Goal: Task Accomplishment & Management: Manage account settings

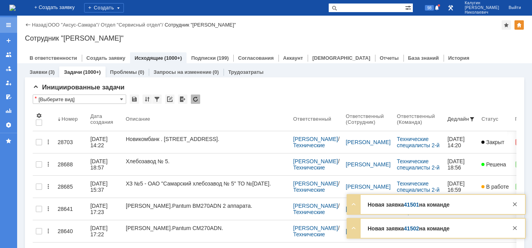
click at [9, 26] on div at bounding box center [8, 25] width 6 height 6
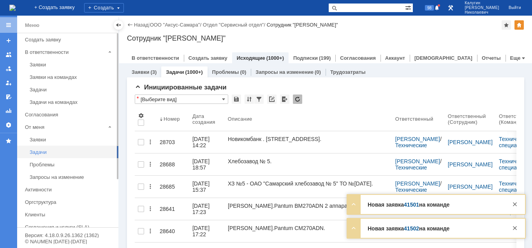
click at [37, 151] on div "Задачи" at bounding box center [72, 152] width 84 height 6
click at [119, 24] on div at bounding box center [118, 25] width 6 height 6
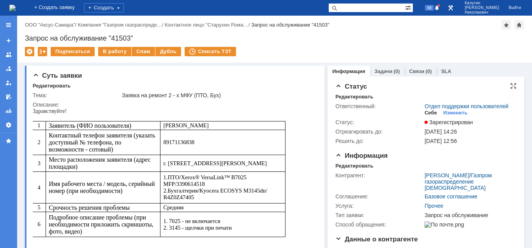
click at [433, 112] on div "Себе" at bounding box center [431, 113] width 12 height 6
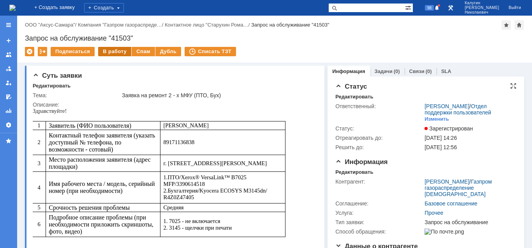
click at [110, 51] on div "В работу" at bounding box center [114, 51] width 33 height 9
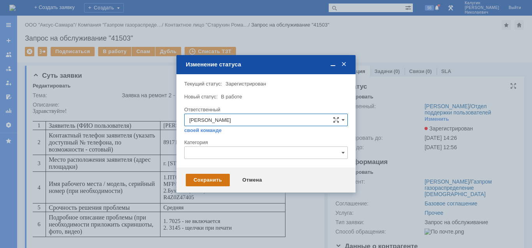
click at [207, 182] on div "Сохранить" at bounding box center [208, 179] width 44 height 12
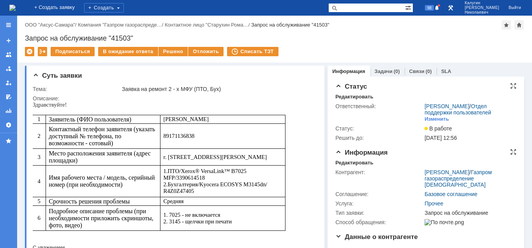
click at [348, 166] on div "Контрагент: Старухин Роман Сергеевич / Газпром газораспределение Самара Соглаше…" at bounding box center [426, 196] width 181 height 61
click at [346, 164] on div "Редактировать" at bounding box center [355, 162] width 38 height 6
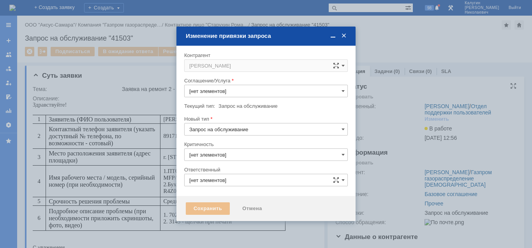
type input "3. Низкая"
type input "Прочее"
type input "[PERSON_NAME]"
type input "[не указано]"
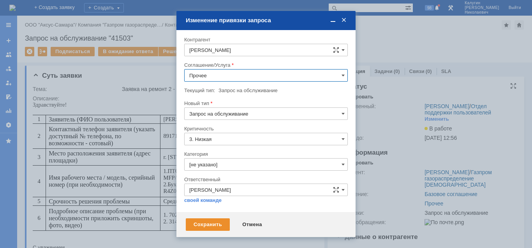
click at [222, 78] on input "Прочее" at bounding box center [266, 75] width 164 height 12
click at [230, 97] on span "ПТ_Диагностика" at bounding box center [266, 98] width 154 height 6
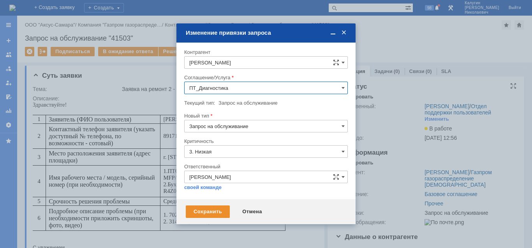
type input "ПТ_Диагностика"
click at [205, 212] on div "Сохранить" at bounding box center [208, 211] width 44 height 12
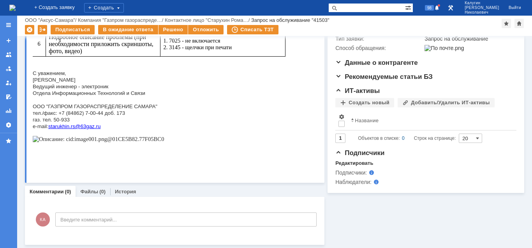
scroll to position [0, 0]
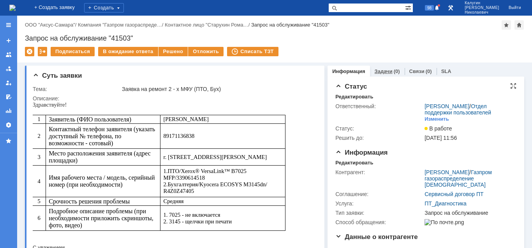
click at [381, 73] on link "Задачи" at bounding box center [384, 71] width 18 height 6
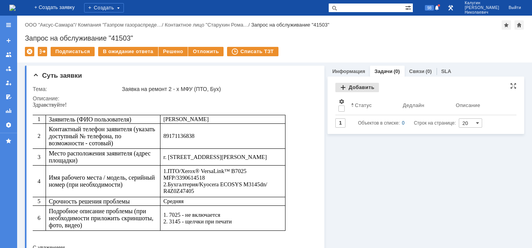
click at [363, 87] on div "Добавить" at bounding box center [358, 87] width 44 height 9
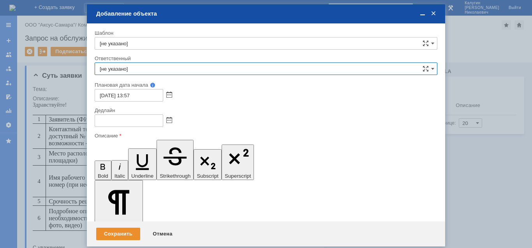
click at [214, 71] on input "[не указано]" at bounding box center [266, 68] width 343 height 12
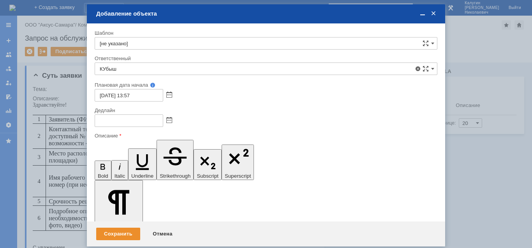
click at [184, 124] on span "Кубышкин Александр Анатольевич" at bounding box center [266, 125] width 333 height 6
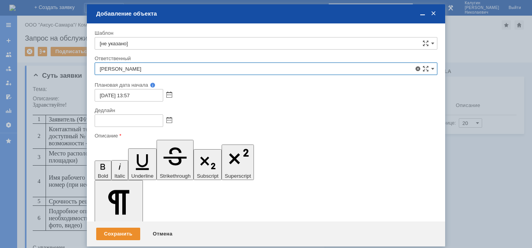
type input "Кубышкин Александр Анатольевич"
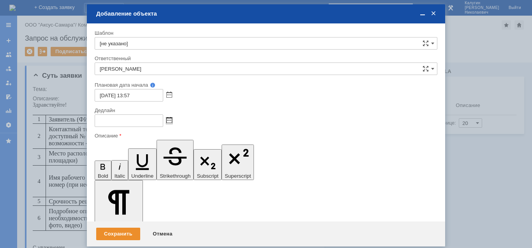
click at [171, 121] on span at bounding box center [169, 120] width 6 height 6
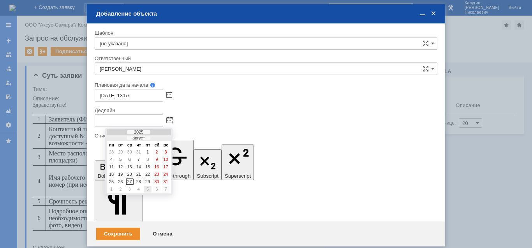
click at [149, 190] on div "5" at bounding box center [148, 189] width 8 height 7
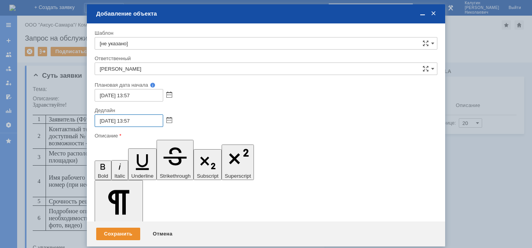
click at [130, 121] on input "05.09.2025 13:57" at bounding box center [129, 120] width 69 height 12
type input "05.09.2025 16:57"
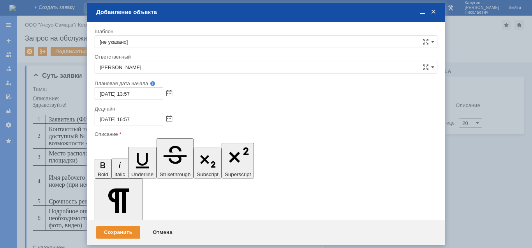
scroll to position [114, 0]
click at [118, 233] on div "Сохранить" at bounding box center [118, 232] width 44 height 12
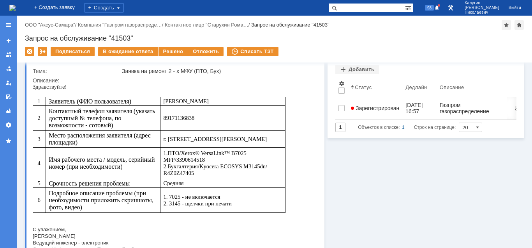
scroll to position [0, 0]
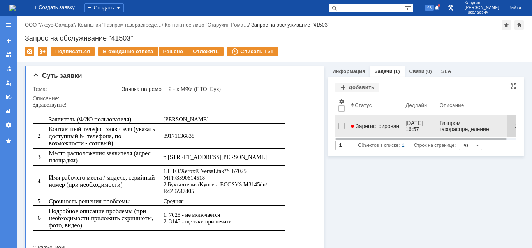
click at [366, 123] on span "Зарегистрирован" at bounding box center [375, 126] width 48 height 6
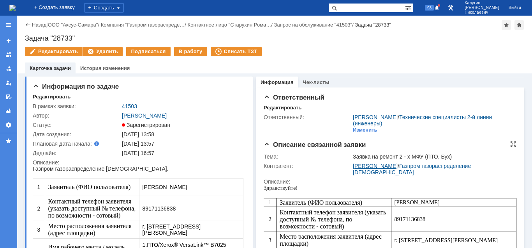
click at [361, 164] on link "Старухин [PERSON_NAME]" at bounding box center [375, 166] width 45 height 6
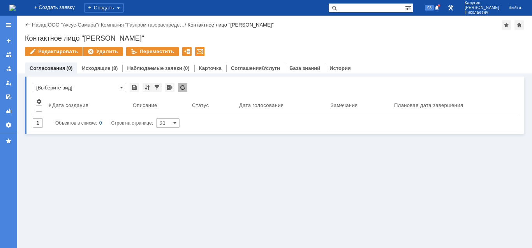
click at [5, 25] on div at bounding box center [8, 25] width 17 height 16
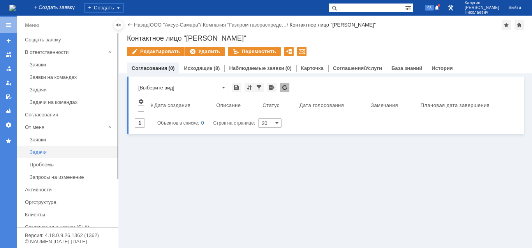
click at [41, 150] on div "Задачи" at bounding box center [72, 152] width 84 height 6
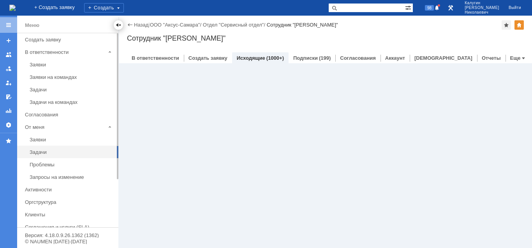
click at [119, 27] on div at bounding box center [118, 25] width 6 height 6
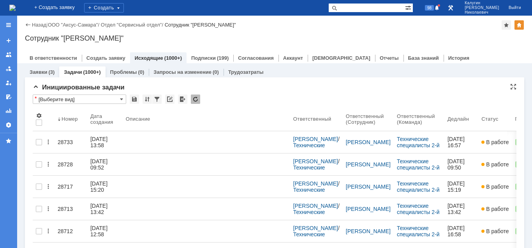
click at [83, 99] on input "[Выберите вид]" at bounding box center [80, 98] width 94 height 9
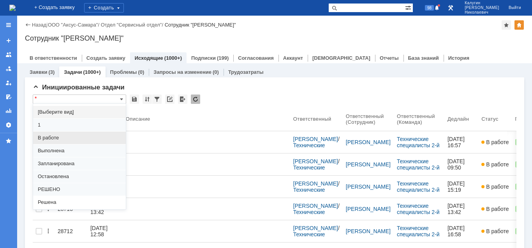
click at [62, 134] on span "В работе" at bounding box center [79, 137] width 83 height 6
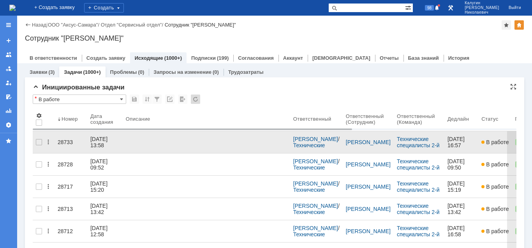
type input "В работе"
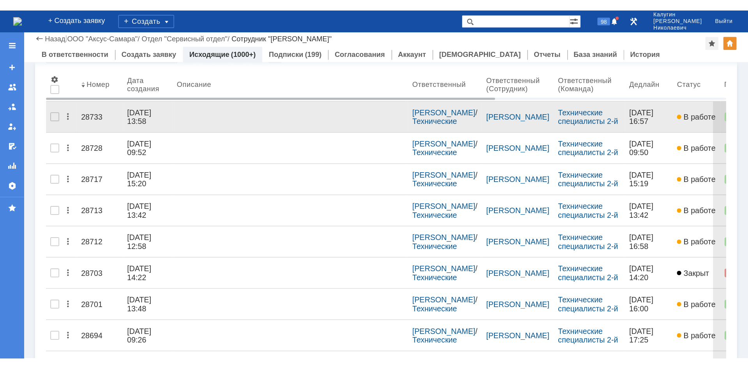
scroll to position [80, 0]
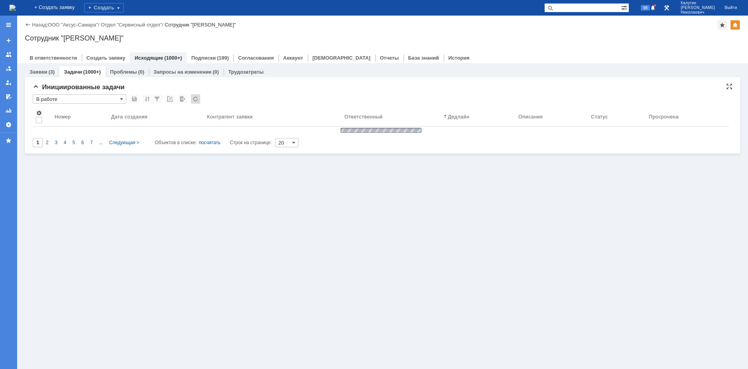
type input "100"
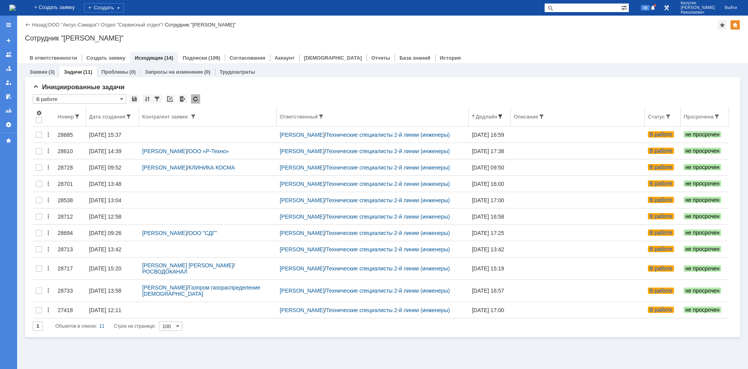
click at [504, 116] on span at bounding box center [500, 116] width 6 height 6
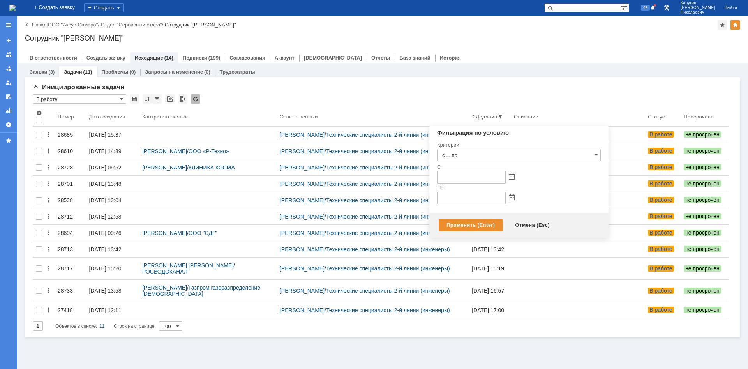
click at [512, 180] on span at bounding box center [512, 177] width 6 height 6
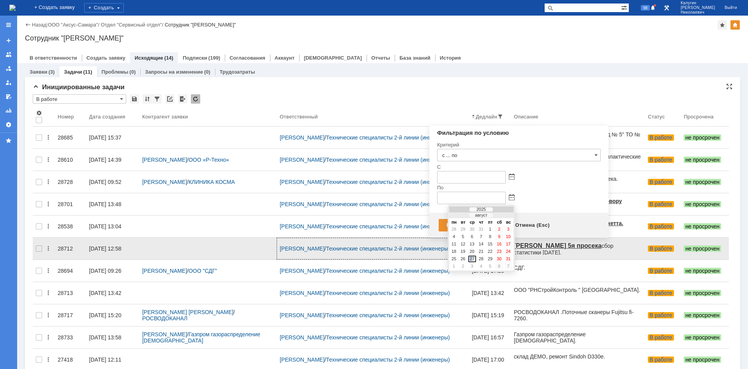
drag, startPoint x: 472, startPoint y: 258, endPoint x: 473, endPoint y: 253, distance: 4.7
click at [473, 247] on div "27" at bounding box center [472, 259] width 8 height 7
type input "27.08.2025 23:59"
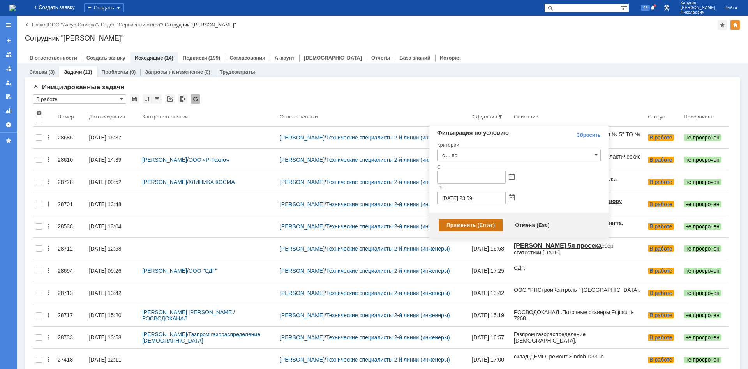
click at [463, 224] on div "Применить (Enter)" at bounding box center [471, 225] width 64 height 12
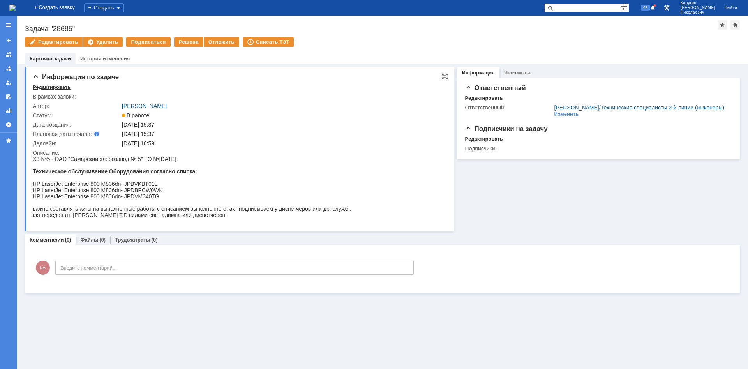
click at [40, 88] on div "Редактировать" at bounding box center [52, 87] width 38 height 6
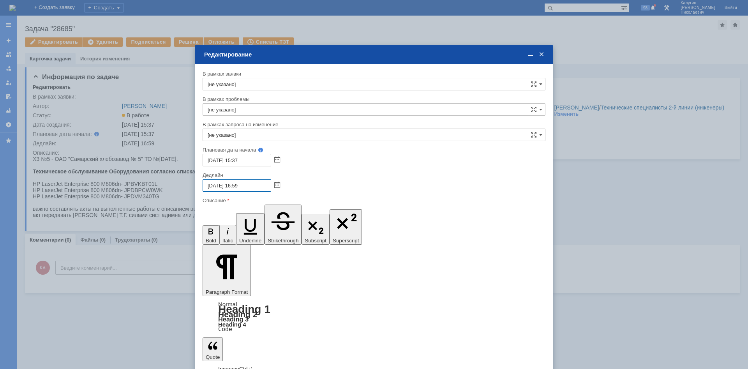
click at [211, 185] on input "[DATE] 16:59" at bounding box center [237, 185] width 69 height 12
click at [276, 184] on span at bounding box center [277, 185] width 6 height 6
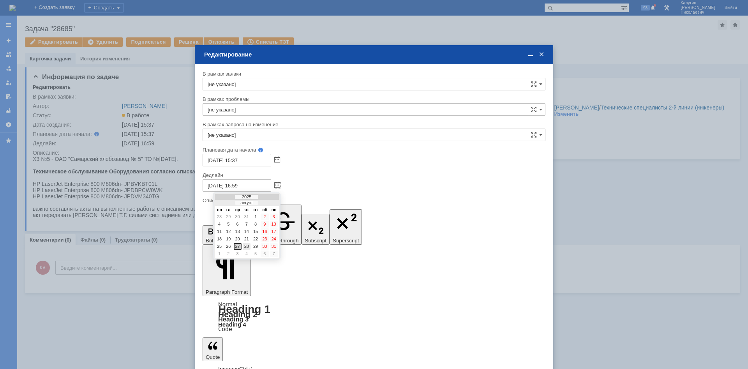
drag, startPoint x: 248, startPoint y: 246, endPoint x: 44, endPoint y: 30, distance: 297.0
click at [248, 246] on div "28" at bounding box center [247, 246] width 8 height 7
type input "28.08.2025 16:59"
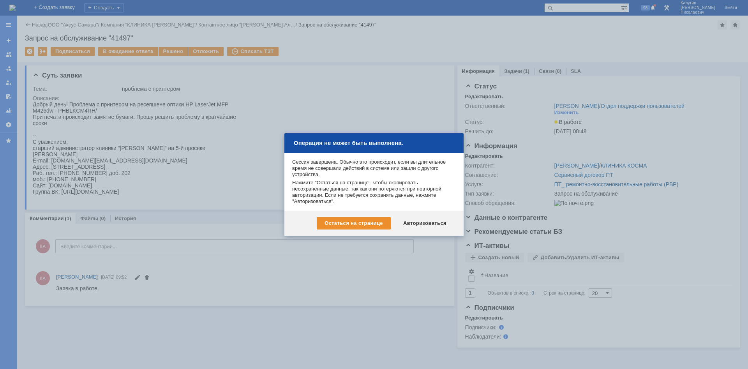
drag, startPoint x: 423, startPoint y: 225, endPoint x: 391, endPoint y: 249, distance: 39.5
click at [423, 225] on div "Авторизоваться" at bounding box center [425, 223] width 59 height 12
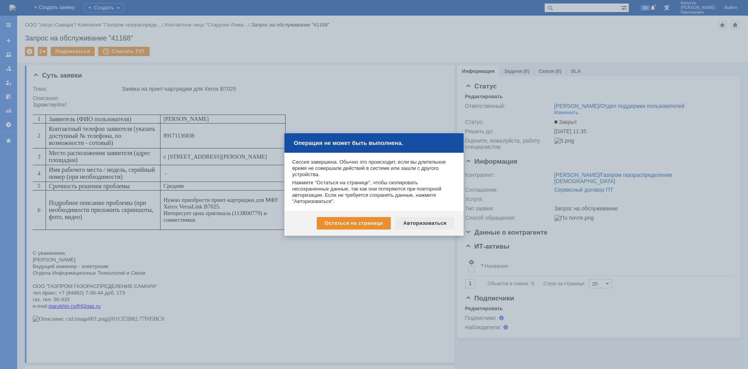
click at [426, 225] on div "Авторизоваться" at bounding box center [425, 223] width 59 height 12
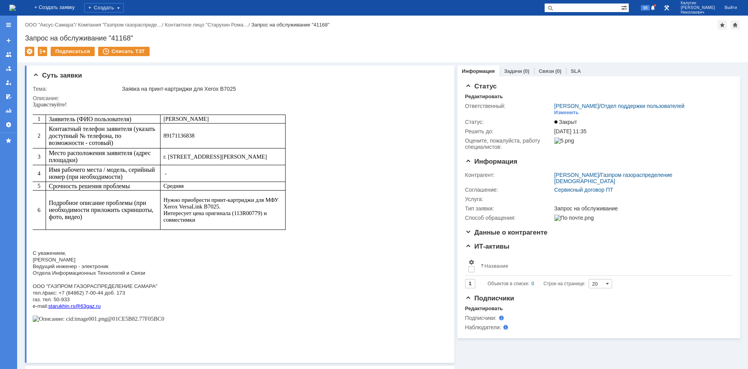
drag, startPoint x: 560, startPoint y: 175, endPoint x: 505, endPoint y: 176, distance: 55.7
click at [560, 175] on link "[PERSON_NAME]" at bounding box center [577, 175] width 45 height 6
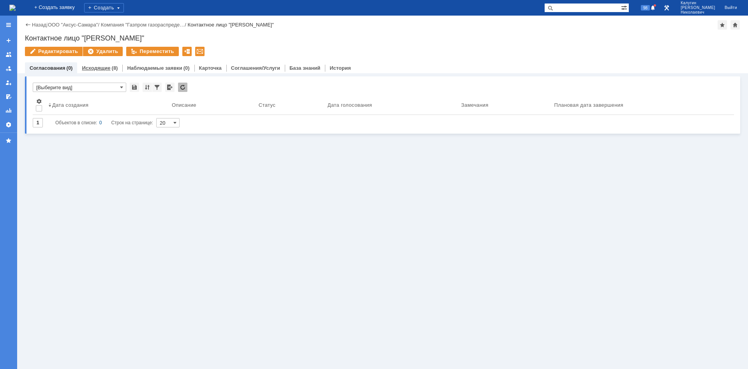
click at [109, 66] on div "Исходящие (8)" at bounding box center [100, 67] width 36 height 5
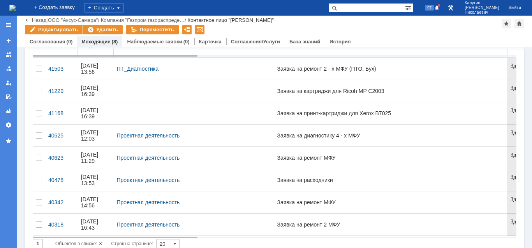
scroll to position [62, 0]
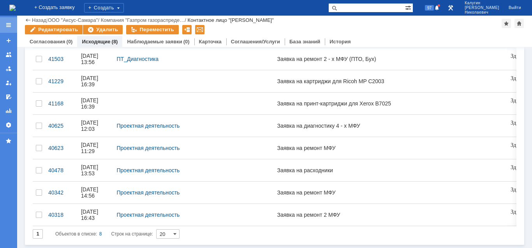
click at [5, 22] on div at bounding box center [8, 25] width 17 height 16
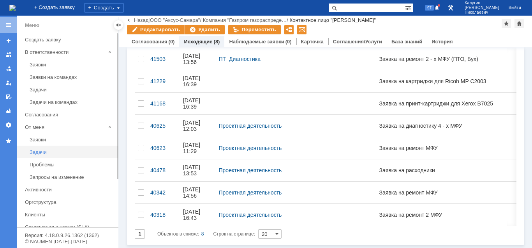
click at [41, 151] on div "Задачи" at bounding box center [72, 152] width 84 height 6
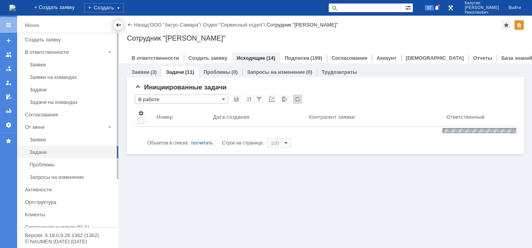
click at [120, 25] on div at bounding box center [118, 25] width 6 height 6
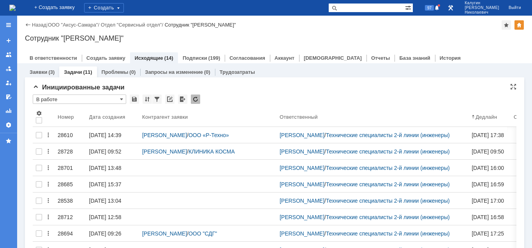
click at [99, 101] on input "В работе" at bounding box center [80, 98] width 94 height 9
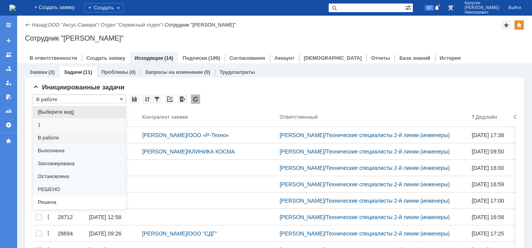
click at [49, 111] on span "[Выберите вид]" at bounding box center [79, 112] width 83 height 6
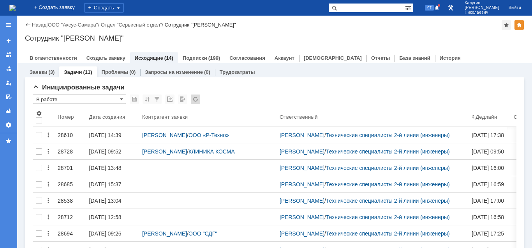
type input "[Выберите вид]"
type input "20"
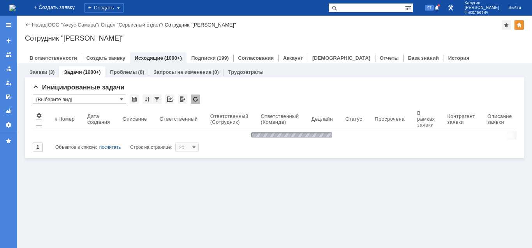
type input "[Выберите вид]"
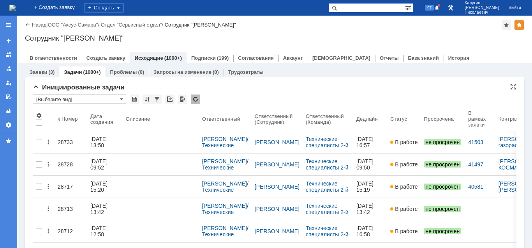
click at [68, 95] on input "text" at bounding box center [80, 95] width 94 height 2
click at [66, 100] on input "[Выберите вид]" at bounding box center [80, 98] width 94 height 9
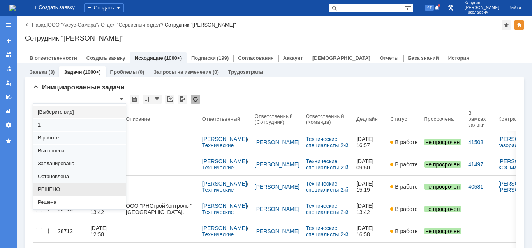
click at [53, 189] on span "РЕШЕНО" at bounding box center [79, 189] width 83 height 6
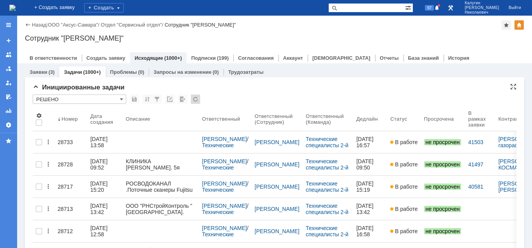
click at [74, 100] on input "РЕШЕНО" at bounding box center [80, 98] width 94 height 9
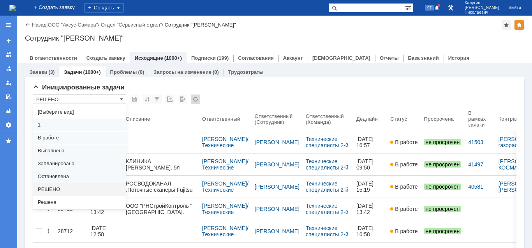
scroll to position [9, 0]
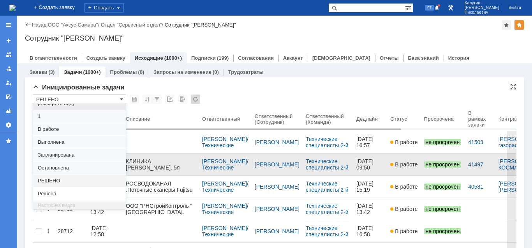
drag, startPoint x: 55, startPoint y: 184, endPoint x: 146, endPoint y: 172, distance: 92.3
click at [53, 191] on span "Решена" at bounding box center [79, 193] width 83 height 6
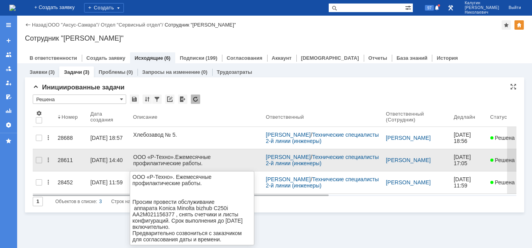
scroll to position [0, 0]
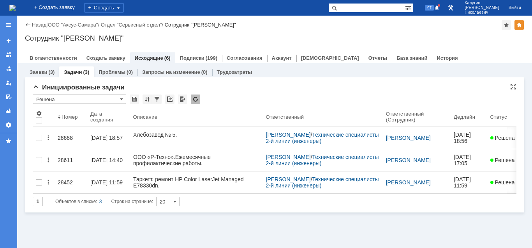
click at [73, 100] on input "Решена" at bounding box center [80, 98] width 94 height 9
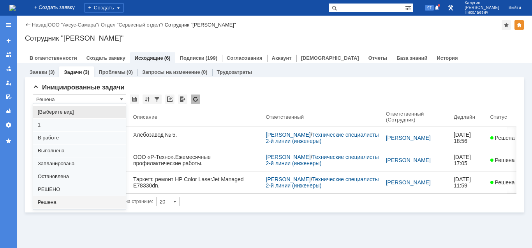
click at [66, 108] on div "[Выберите вид]" at bounding box center [79, 112] width 93 height 12
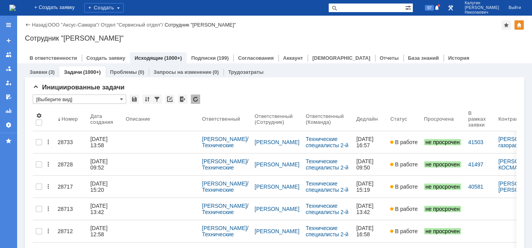
type input "[Выберите вид]"
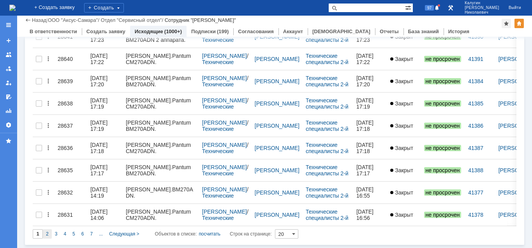
click at [48, 233] on span "2" at bounding box center [47, 233] width 3 height 5
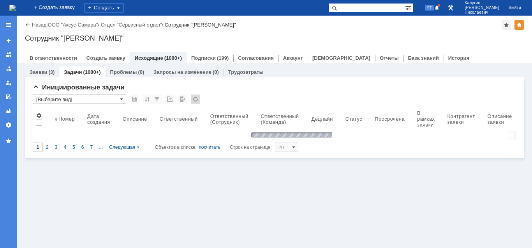
type input "2"
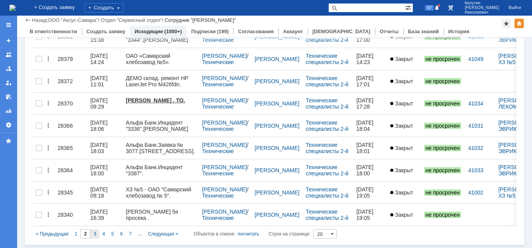
click at [95, 233] on span "3" at bounding box center [95, 233] width 3 height 5
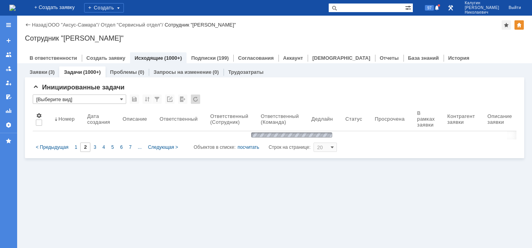
type input "3"
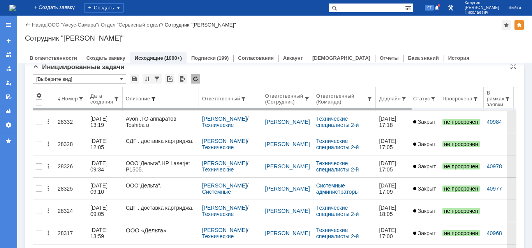
click at [154, 97] on span at bounding box center [153, 98] width 6 height 6
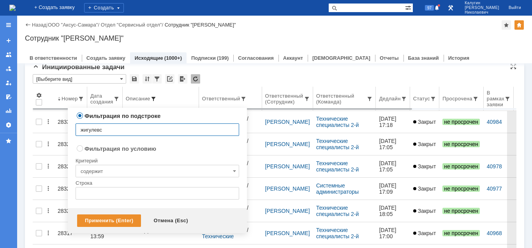
type input "жигулевск"
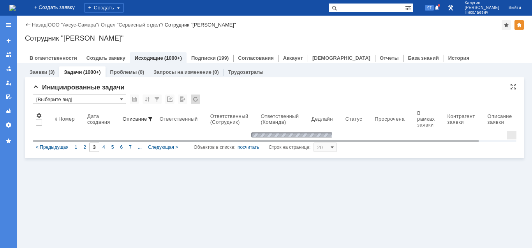
type input "1"
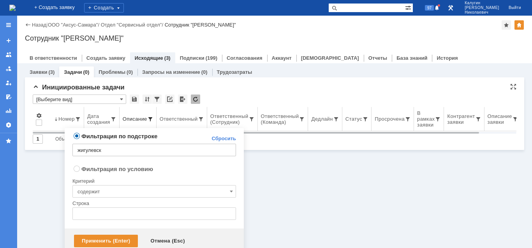
click at [150, 118] on span at bounding box center [150, 119] width 6 height 6
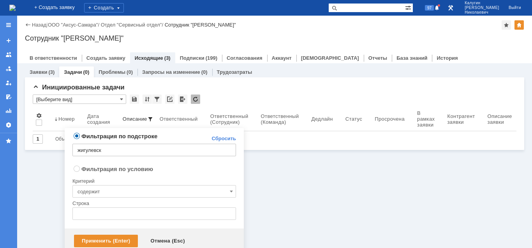
drag, startPoint x: 229, startPoint y: 137, endPoint x: 175, endPoint y: 175, distance: 65.8
click at [228, 137] on link "Сбросить" at bounding box center [224, 138] width 25 height 6
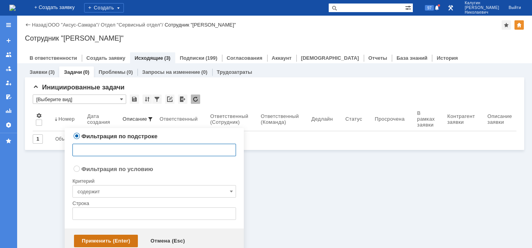
click at [108, 241] on div "Применить (Enter)" at bounding box center [106, 240] width 64 height 12
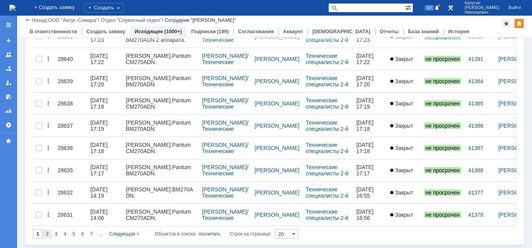
click at [48, 235] on span "2" at bounding box center [47, 233] width 3 height 5
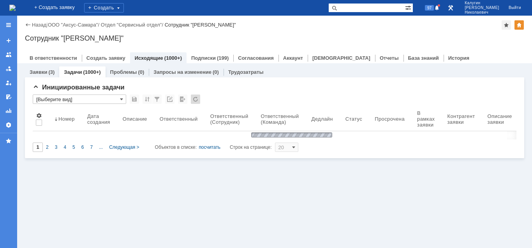
type input "2"
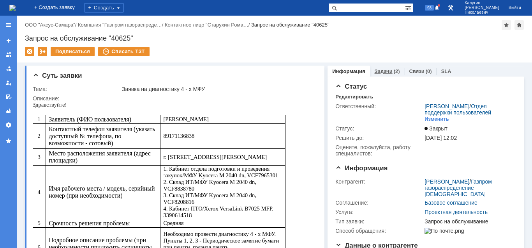
click at [380, 70] on link "Задачи" at bounding box center [384, 71] width 18 height 6
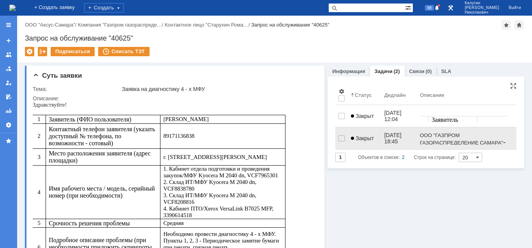
click at [367, 135] on span "Закрыт" at bounding box center [362, 138] width 23 height 6
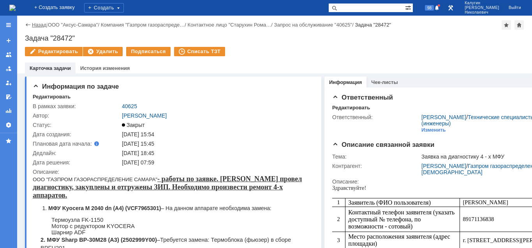
click at [38, 25] on link "Назад" at bounding box center [39, 25] width 14 height 6
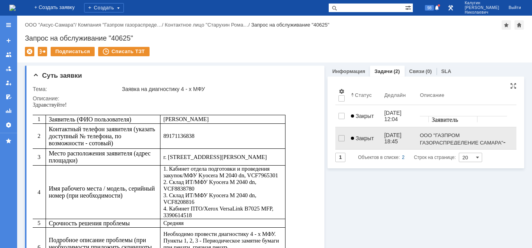
click at [364, 136] on span "Закрыт" at bounding box center [362, 138] width 23 height 6
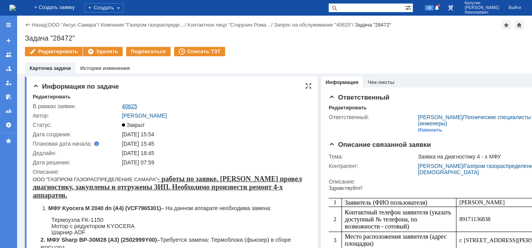
click at [129, 106] on link "40625" at bounding box center [129, 106] width 15 height 6
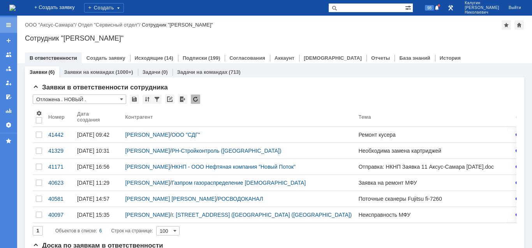
click at [8, 26] on div at bounding box center [8, 25] width 6 height 6
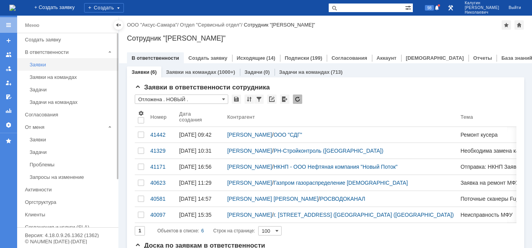
click at [39, 67] on div "Заявки" at bounding box center [72, 65] width 84 height 6
click at [117, 25] on div at bounding box center [118, 25] width 6 height 6
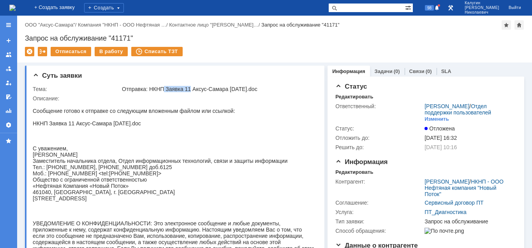
drag, startPoint x: 165, startPoint y: 88, endPoint x: 191, endPoint y: 91, distance: 26.6
click at [191, 91] on div "Отправка: НКНП Заявка 11 Аксус-Самара [DATE].doc" at bounding box center [218, 89] width 192 height 6
copy div "Заявка 11"
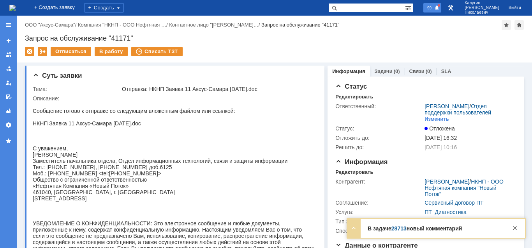
click at [434, 11] on span "99" at bounding box center [429, 7] width 9 height 5
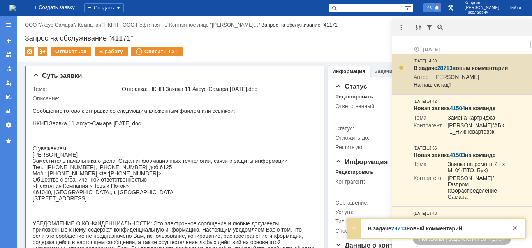
click at [443, 65] on link "28713" at bounding box center [445, 68] width 15 height 6
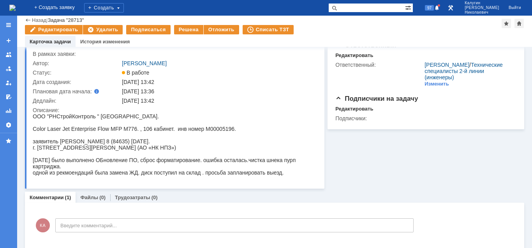
scroll to position [65, 0]
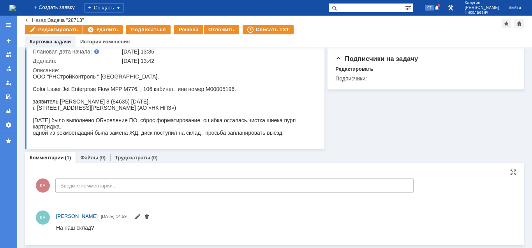
click at [88, 193] on div "КА Введите комментарий..." at bounding box center [223, 186] width 381 height 36
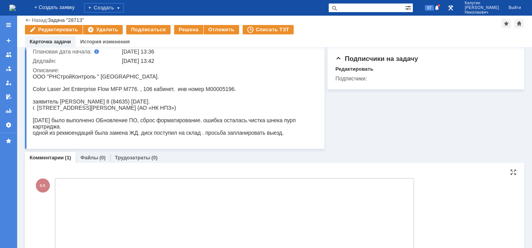
scroll to position [0, 0]
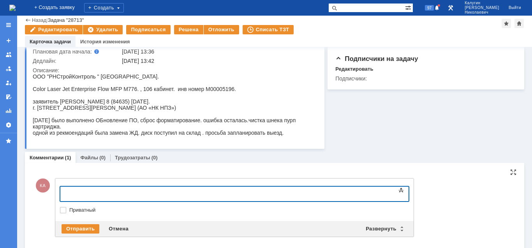
click at [86, 192] on div at bounding box center [123, 192] width 111 height 6
drag, startPoint x: 93, startPoint y: 193, endPoint x: 89, endPoint y: 193, distance: 3.9
click at [89, 193] on div "да, он у макса." at bounding box center [123, 192] width 111 height 6
click at [88, 224] on div "Отправить Отмена Развернуть Свернуть" at bounding box center [234, 229] width 359 height 16
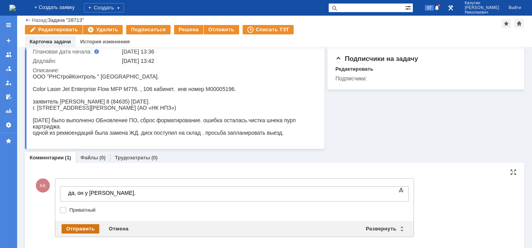
click at [87, 226] on div "Отправить" at bounding box center [81, 228] width 38 height 9
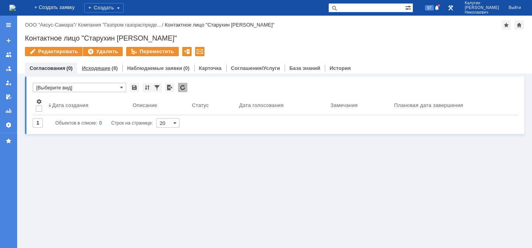
click at [84, 67] on link "Исходящие" at bounding box center [96, 68] width 28 height 6
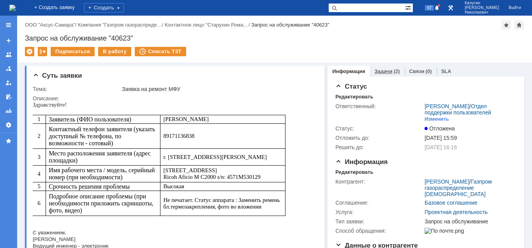
click at [379, 70] on link "Задачи" at bounding box center [384, 71] width 18 height 6
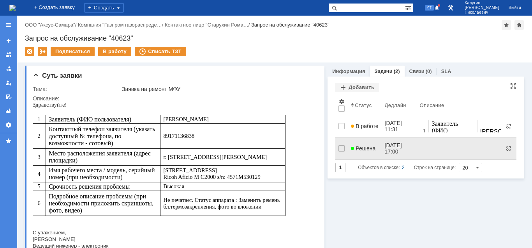
click at [366, 145] on span "Решена" at bounding box center [363, 148] width 25 height 6
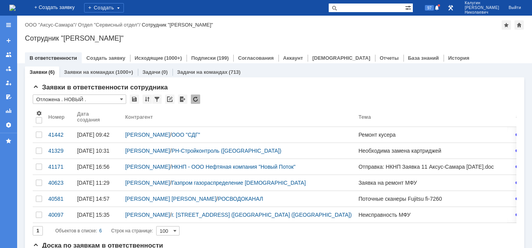
click at [355, 8] on input "text" at bounding box center [367, 7] width 77 height 9
type input "40625"
click at [338, 7] on span at bounding box center [333, 7] width 9 height 9
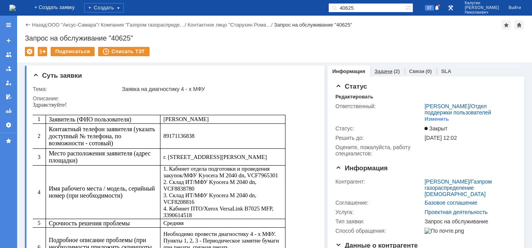
click at [384, 73] on link "Задачи" at bounding box center [384, 71] width 18 height 6
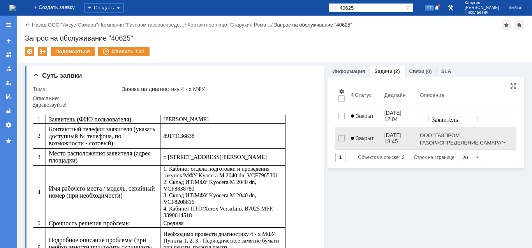
click at [354, 131] on link "Закрыт" at bounding box center [364, 138] width 33 height 16
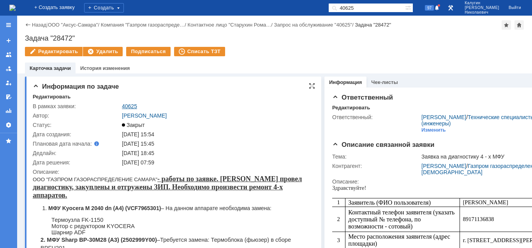
click at [129, 105] on link "40625" at bounding box center [129, 106] width 15 height 6
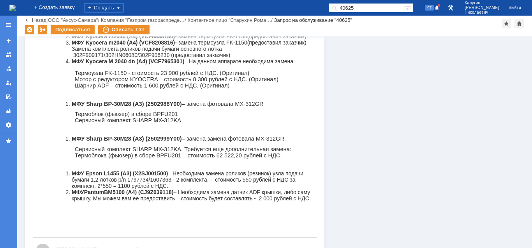
scroll to position [795, 0]
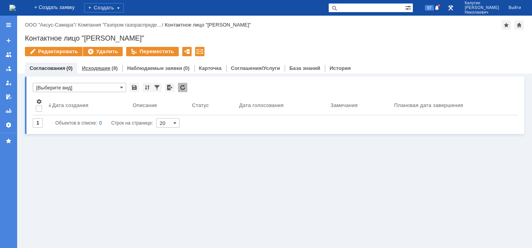
click at [103, 65] on link "Исходящие" at bounding box center [96, 68] width 28 height 6
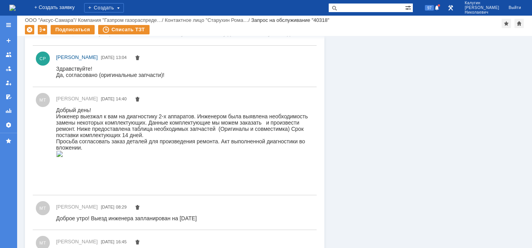
scroll to position [478, 0]
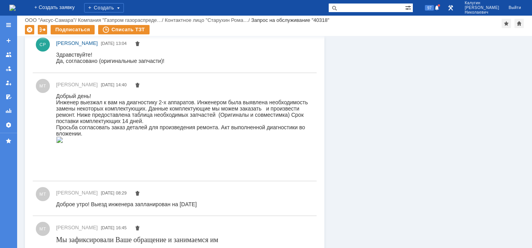
click at [63, 142] on img at bounding box center [59, 139] width 7 height 6
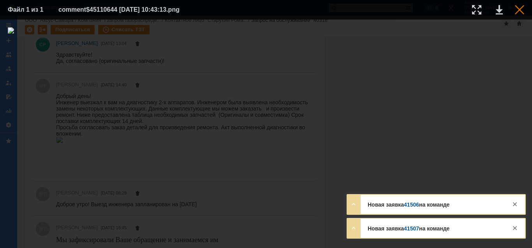
click at [519, 8] on div at bounding box center [519, 9] width 9 height 9
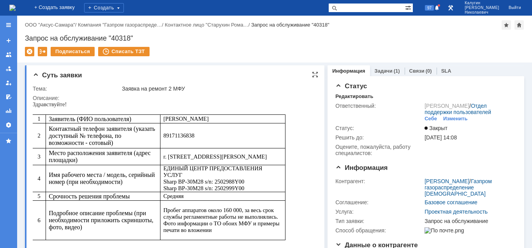
scroll to position [0, 0]
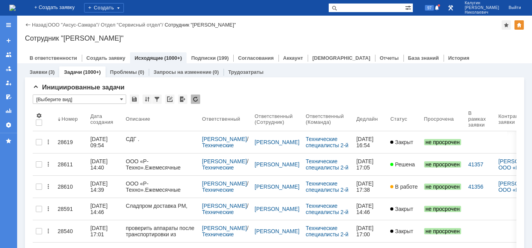
click at [362, 9] on input "text" at bounding box center [367, 7] width 77 height 9
type input "Старухин"
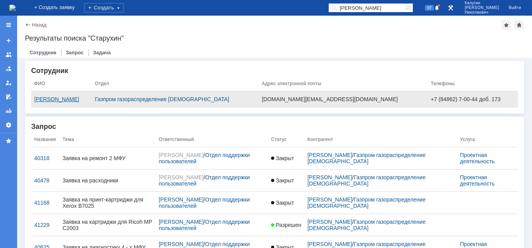
click at [78, 101] on div "[PERSON_NAME]" at bounding box center [61, 99] width 55 height 6
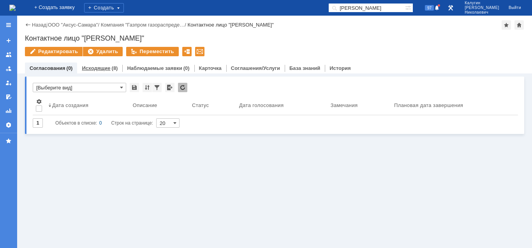
click at [101, 66] on link "Исходящие" at bounding box center [96, 68] width 28 height 6
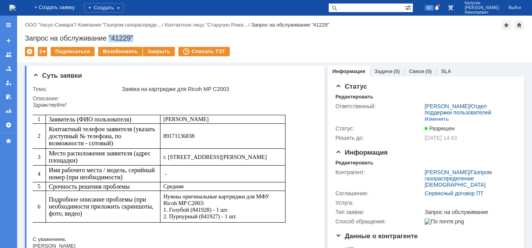
drag, startPoint x: 124, startPoint y: 37, endPoint x: 141, endPoint y: 37, distance: 17.5
click at [141, 37] on div "Запрос на обслуживание "41229"" at bounding box center [275, 38] width 500 height 8
copy div ""41229""
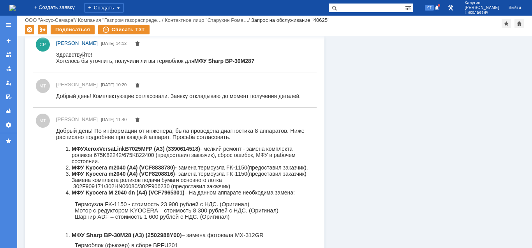
scroll to position [636, 0]
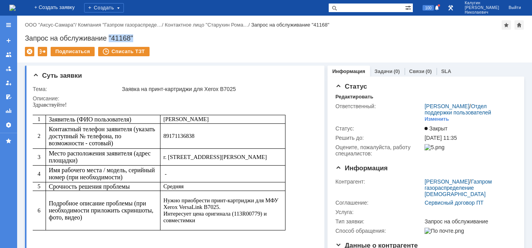
drag, startPoint x: 109, startPoint y: 36, endPoint x: 142, endPoint y: 37, distance: 33.2
click at [142, 37] on div "Запрос на обслуживание "41168"" at bounding box center [275, 38] width 500 height 8
copy div ""41168""
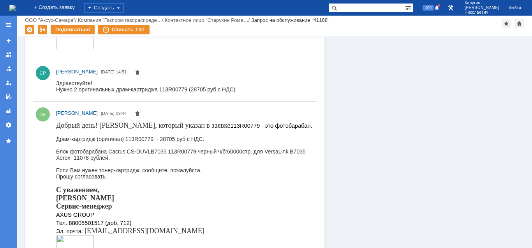
scroll to position [557, 0]
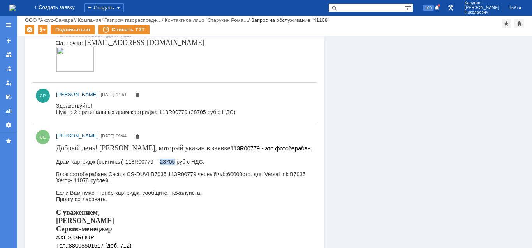
drag, startPoint x: 160, startPoint y: 161, endPoint x: 175, endPoint y: 161, distance: 15.6
click at [175, 161] on div "Драм-картридж (оригинал) 113R00779 - 28705 руб с НДС." at bounding box center [184, 161] width 257 height 6
copy div "28705"
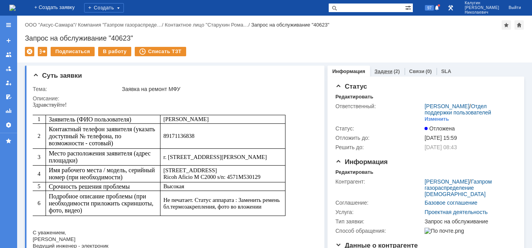
click at [384, 71] on link "Задачи" at bounding box center [384, 71] width 18 height 6
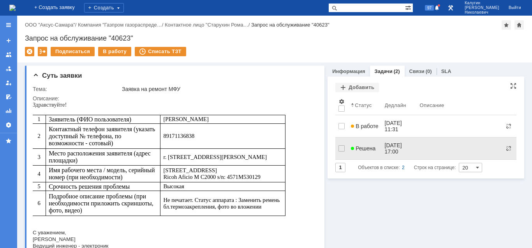
click at [358, 145] on span "Решена" at bounding box center [363, 148] width 25 height 6
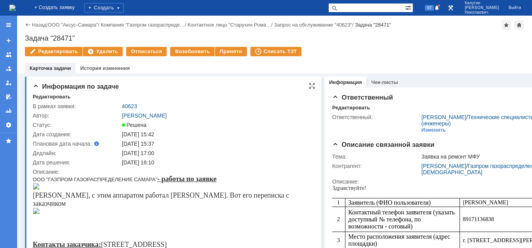
click at [131, 102] on td "40623" at bounding box center [217, 105] width 195 height 9
click at [130, 105] on link "40623" at bounding box center [129, 106] width 15 height 6
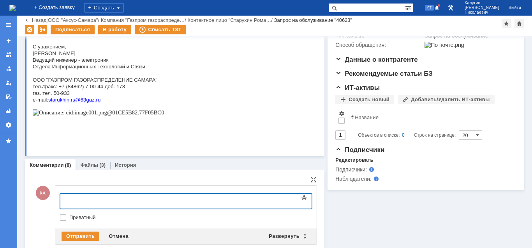
click at [80, 200] on div at bounding box center [123, 200] width 111 height 6
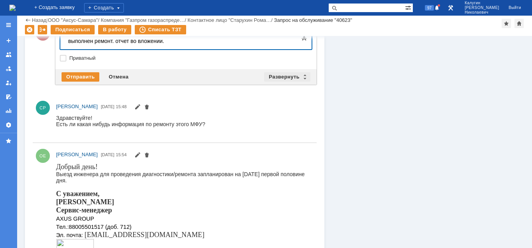
click at [295, 78] on div "Развернуть" at bounding box center [287, 76] width 46 height 9
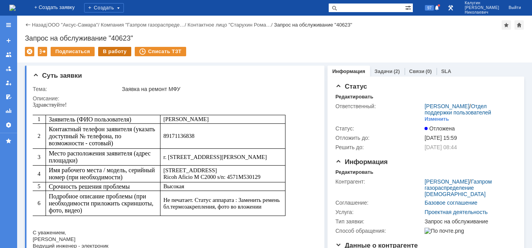
click at [117, 52] on div "В работу" at bounding box center [114, 51] width 33 height 9
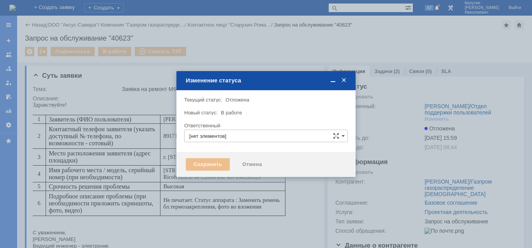
type input "[PERSON_NAME]"
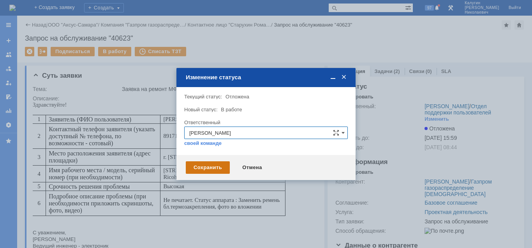
click at [200, 166] on div "Сохранить" at bounding box center [208, 167] width 44 height 12
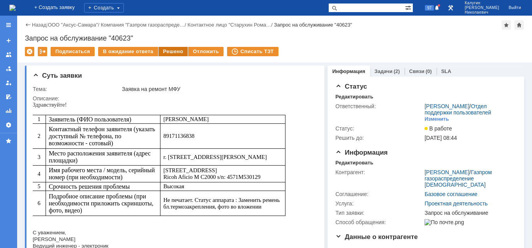
click at [166, 52] on div "Решено" at bounding box center [174, 51] width 30 height 9
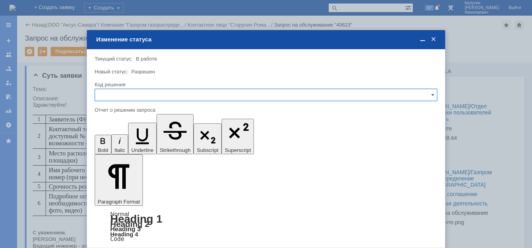
click at [121, 97] on input "text" at bounding box center [266, 94] width 343 height 12
click at [111, 146] on span "Решено" at bounding box center [266, 148] width 333 height 6
type input "Решено"
drag, startPoint x: 127, startPoint y: 206, endPoint x: 100, endPoint y: 19, distance: 188.7
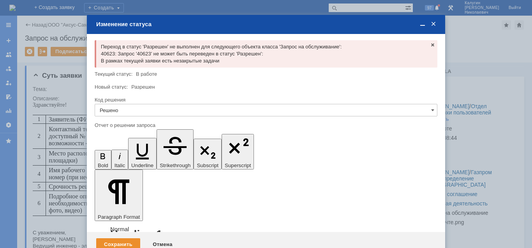
click at [423, 23] on span at bounding box center [423, 24] width 8 height 7
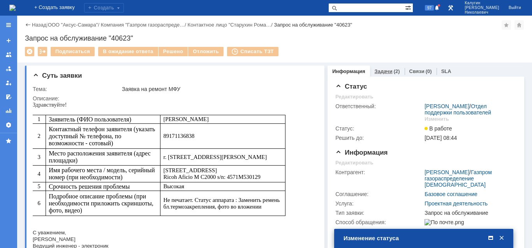
click at [390, 72] on link "Задачи" at bounding box center [384, 71] width 18 height 6
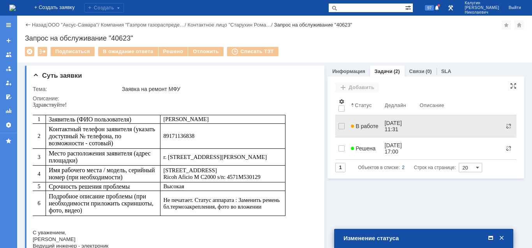
click at [365, 123] on span "В работе" at bounding box center [364, 126] width 27 height 6
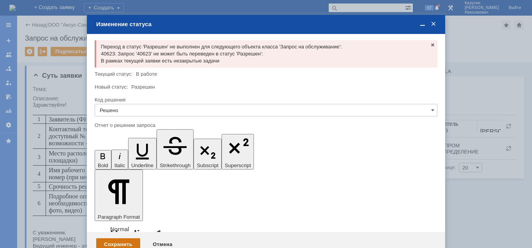
click at [122, 238] on div "Сохранить" at bounding box center [118, 244] width 44 height 12
click at [434, 23] on span at bounding box center [434, 24] width 8 height 7
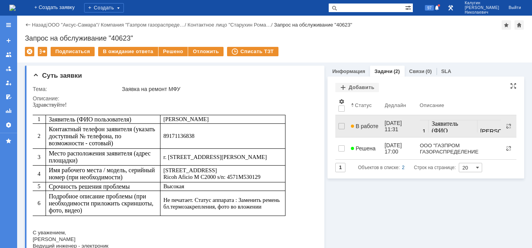
click at [368, 123] on span "В работе" at bounding box center [364, 126] width 27 height 6
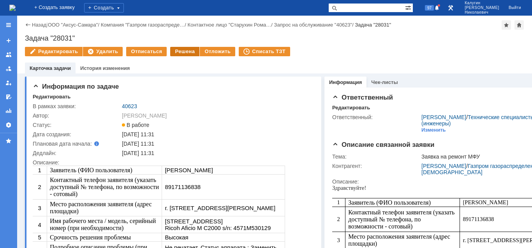
click at [179, 53] on div "Решена" at bounding box center [184, 51] width 29 height 9
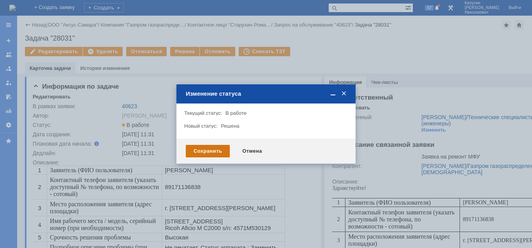
click at [198, 153] on div "Сохранить" at bounding box center [208, 151] width 44 height 12
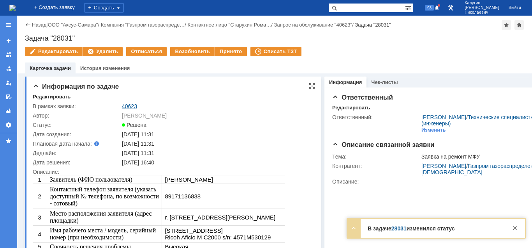
click at [129, 104] on link "40623" at bounding box center [129, 106] width 15 height 6
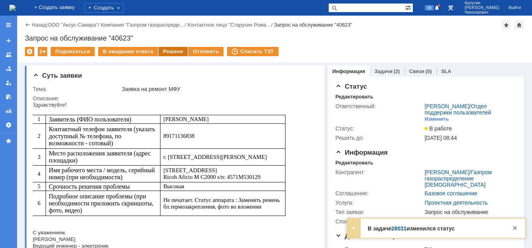
click at [172, 53] on div "Решено" at bounding box center [174, 51] width 30 height 9
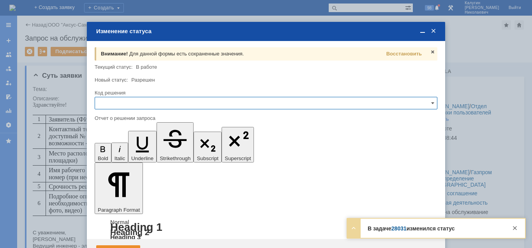
click at [147, 100] on input "text" at bounding box center [266, 103] width 343 height 12
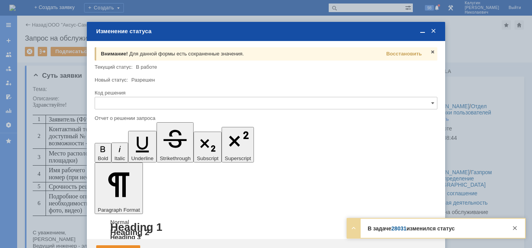
click at [117, 155] on span "Решено" at bounding box center [266, 156] width 333 height 6
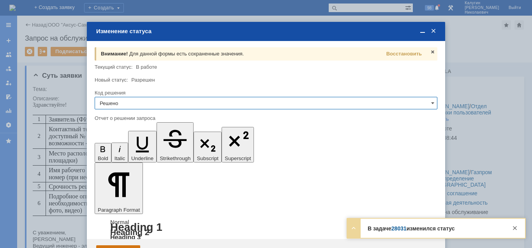
type input "Решено"
click at [121, 245] on div "Сохранить" at bounding box center [118, 251] width 44 height 12
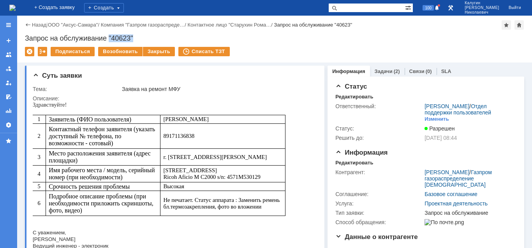
drag, startPoint x: 110, startPoint y: 36, endPoint x: 143, endPoint y: 39, distance: 33.2
click at [143, 39] on div "Запрос на обслуживание "40623"" at bounding box center [275, 38] width 500 height 8
copy div ""40623""
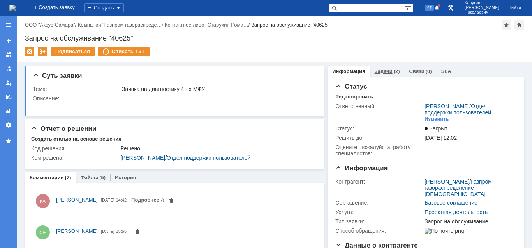
click at [394, 73] on div "(2)" at bounding box center [397, 71] width 6 height 6
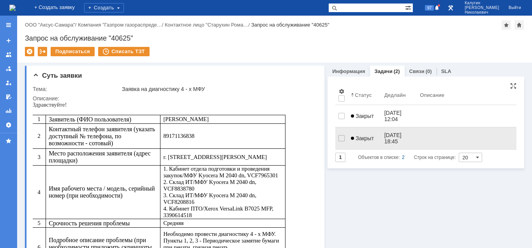
click at [362, 137] on span "Закрыт" at bounding box center [362, 138] width 23 height 6
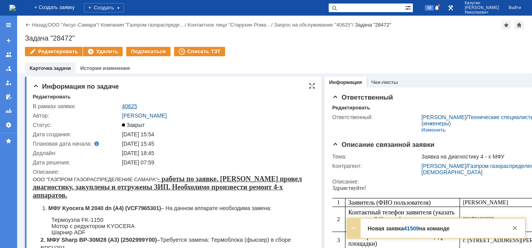
click at [135, 104] on link "40625" at bounding box center [129, 106] width 15 height 6
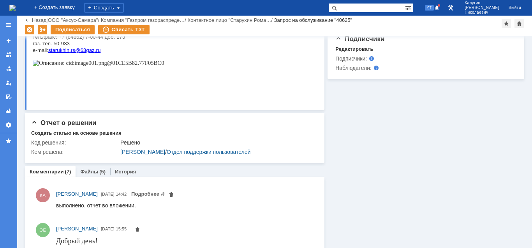
scroll to position [239, 0]
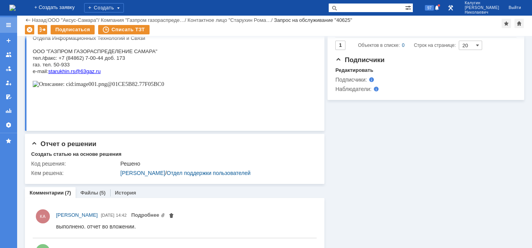
click at [8, 25] on div at bounding box center [8, 25] width 6 height 6
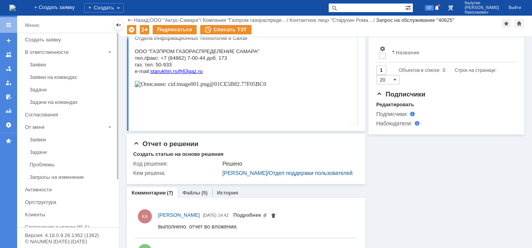
drag, startPoint x: 31, startPoint y: 64, endPoint x: 71, endPoint y: 53, distance: 40.9
click at [32, 63] on div "Заявки" at bounding box center [72, 65] width 84 height 6
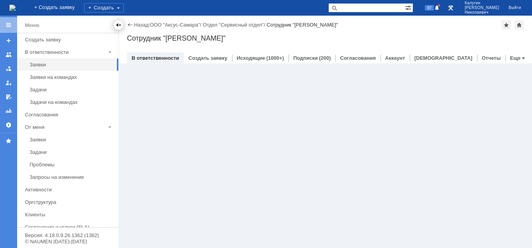
click at [117, 25] on div at bounding box center [118, 25] width 6 height 6
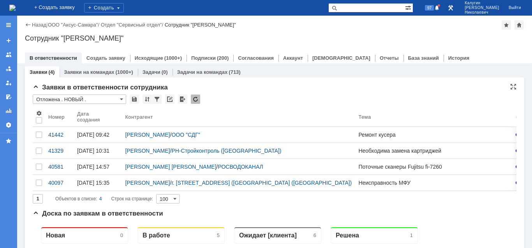
click at [62, 98] on input "Отложена . НОВЫЙ ." at bounding box center [80, 98] width 94 height 9
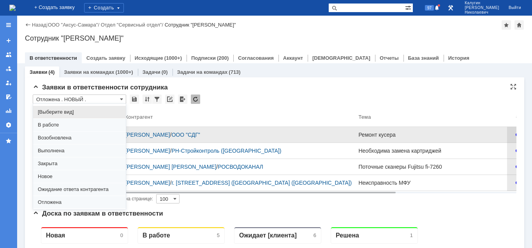
click at [63, 126] on span "В работе" at bounding box center [79, 125] width 83 height 6
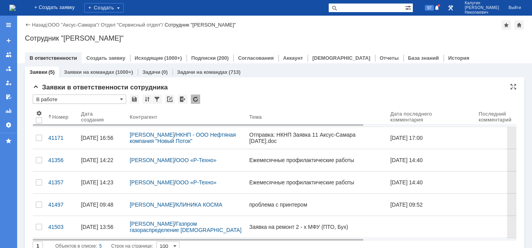
type input "В работе"
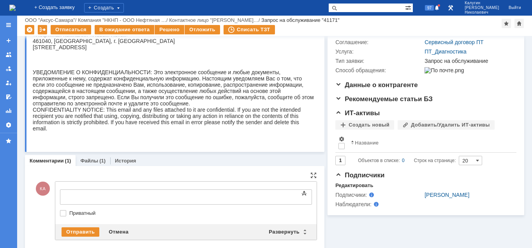
click at [74, 195] on div at bounding box center [123, 196] width 111 height 6
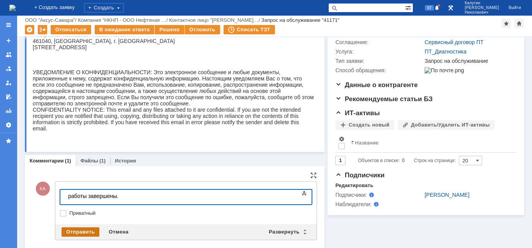
click at [82, 230] on div "Отправить" at bounding box center [81, 231] width 38 height 9
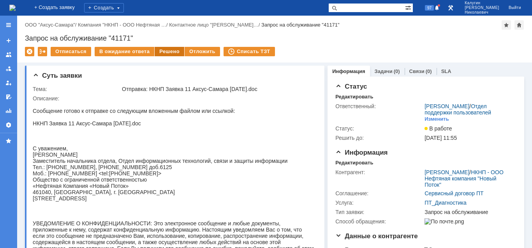
click at [175, 50] on div "Решено" at bounding box center [170, 51] width 30 height 9
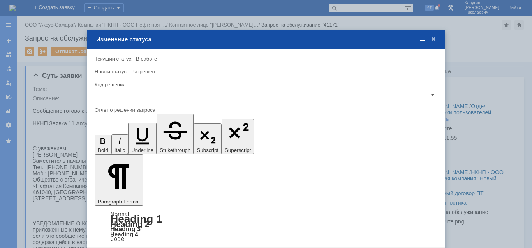
click at [120, 101] on div "Код решения" at bounding box center [266, 93] width 343 height 25
drag, startPoint x: 121, startPoint y: 95, endPoint x: 121, endPoint y: 100, distance: 4.3
click at [121, 96] on input "text" at bounding box center [266, 94] width 343 height 12
click at [112, 149] on span "Решено" at bounding box center [266, 148] width 333 height 6
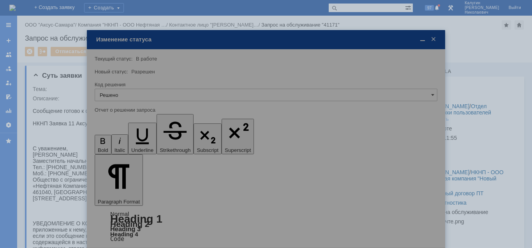
type input "Решено"
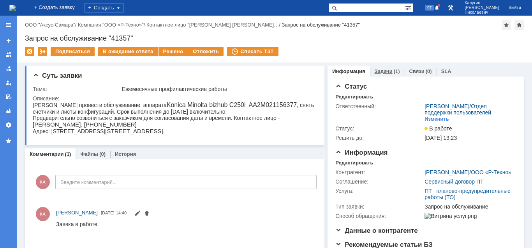
click at [381, 73] on link "Задачи" at bounding box center [384, 71] width 18 height 6
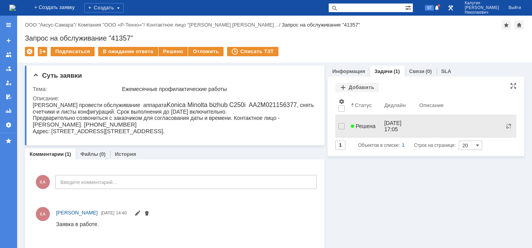
click at [359, 123] on span "Решена" at bounding box center [363, 126] width 25 height 6
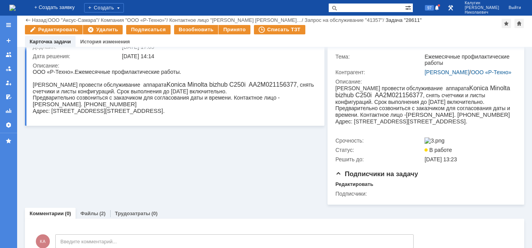
scroll to position [111, 0]
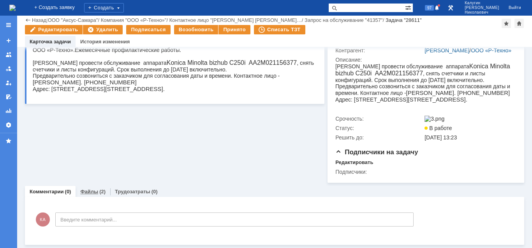
click at [95, 192] on link "Файлы" at bounding box center [89, 191] width 18 height 6
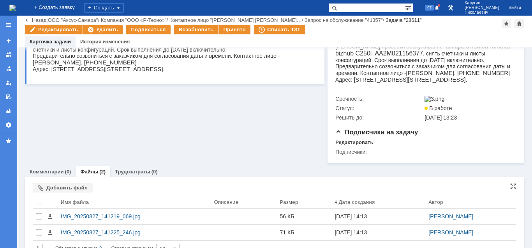
scroll to position [145, 0]
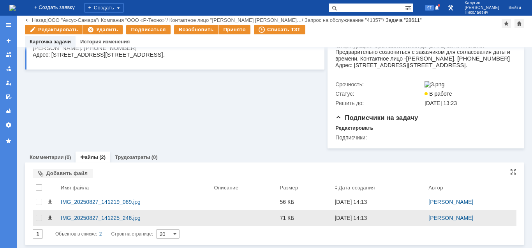
click at [49, 216] on span at bounding box center [50, 217] width 6 height 6
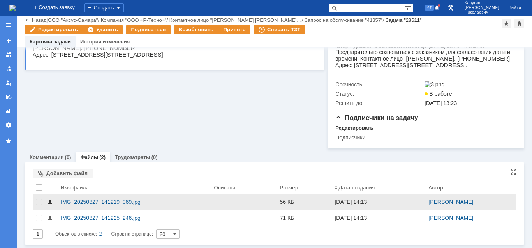
click at [50, 202] on span at bounding box center [50, 201] width 6 height 6
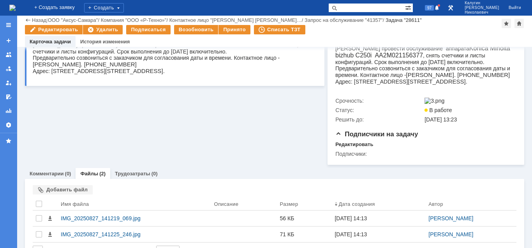
scroll to position [0, 0]
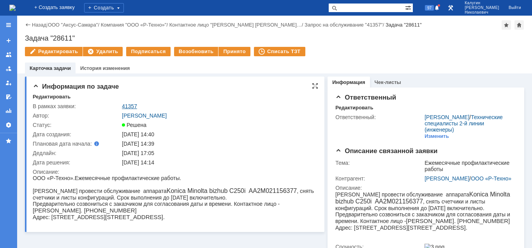
click at [127, 106] on link "41357" at bounding box center [129, 106] width 15 height 6
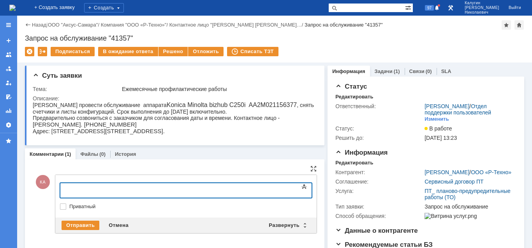
click at [77, 188] on div at bounding box center [123, 189] width 111 height 6
click at [85, 225] on div "Отправить" at bounding box center [81, 224] width 38 height 9
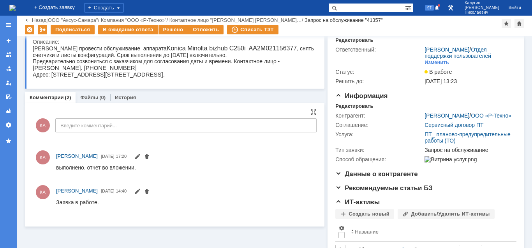
scroll to position [40, 0]
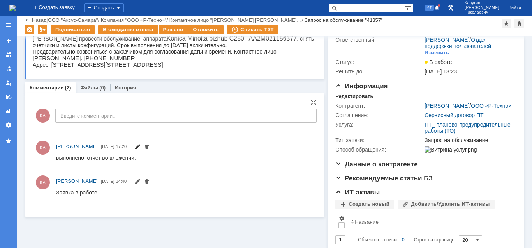
click at [141, 147] on span at bounding box center [137, 147] width 6 height 6
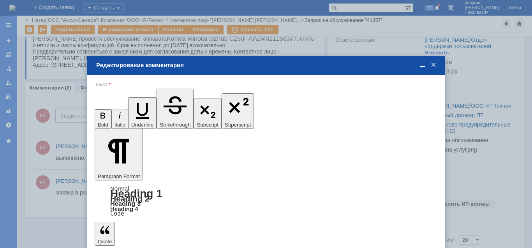
scroll to position [0, 0]
drag, startPoint x: 166, startPoint y: 177, endPoint x: 156, endPoint y: 179, distance: 9.6
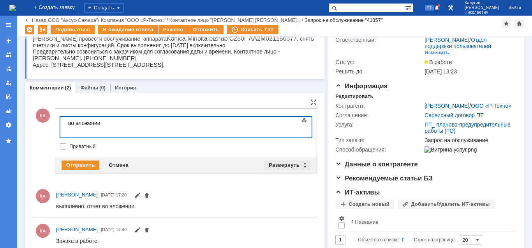
click at [289, 163] on div "Развернуть" at bounding box center [287, 164] width 46 height 9
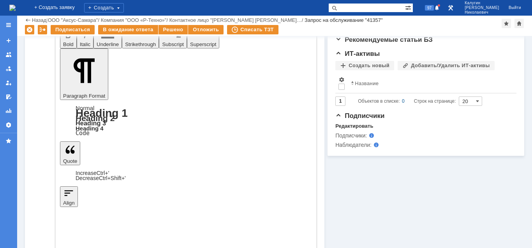
scroll to position [180, 0]
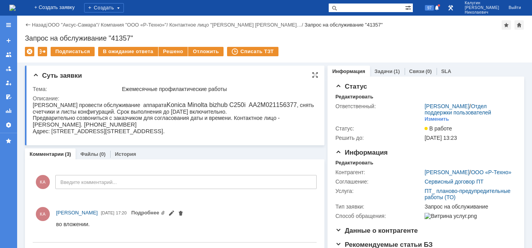
scroll to position [0, 0]
click at [165, 52] on div "Решено" at bounding box center [174, 51] width 30 height 9
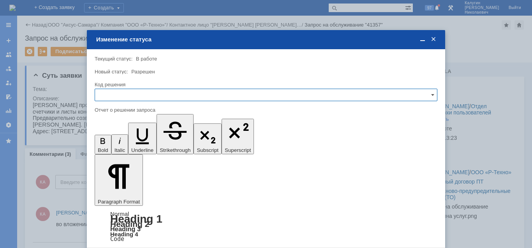
click at [144, 95] on input "text" at bounding box center [266, 94] width 343 height 12
drag, startPoint x: 115, startPoint y: 148, endPoint x: 21, endPoint y: 28, distance: 152.2
click at [115, 148] on span "Решено" at bounding box center [266, 148] width 333 height 6
type input "Решено"
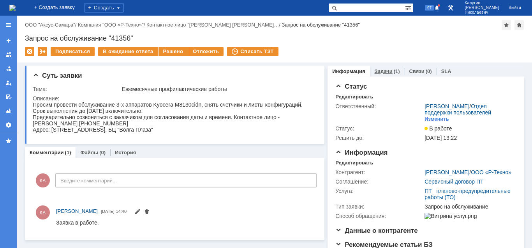
click at [387, 70] on link "Задачи" at bounding box center [384, 71] width 18 height 6
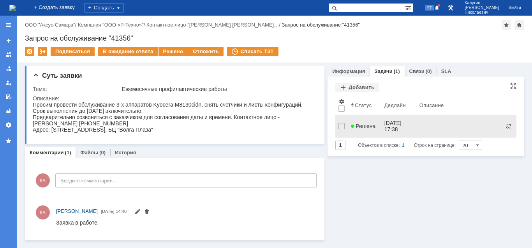
click at [361, 125] on span "Решена" at bounding box center [363, 126] width 25 height 6
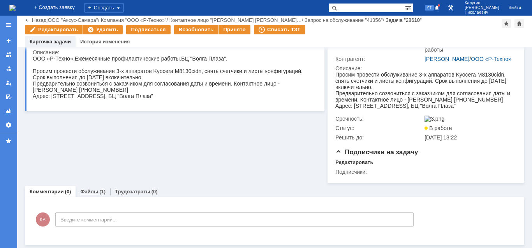
click at [88, 190] on link "Файлы" at bounding box center [89, 191] width 18 height 6
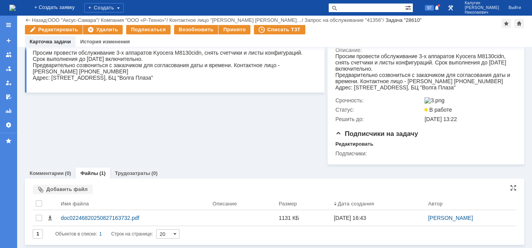
scroll to position [120, 0]
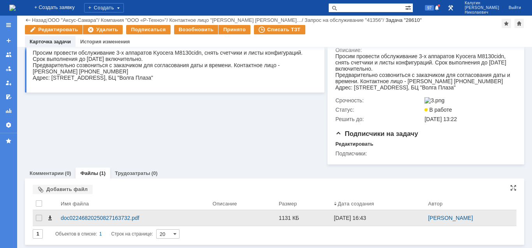
click at [50, 218] on span at bounding box center [50, 217] width 6 height 6
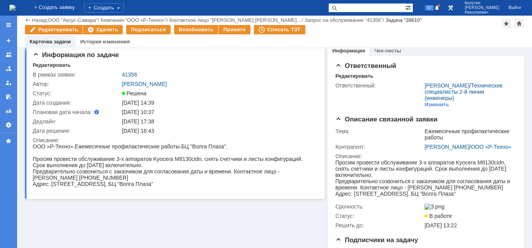
scroll to position [0, 0]
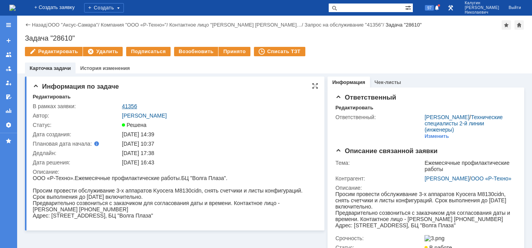
click at [129, 108] on link "41356" at bounding box center [129, 106] width 15 height 6
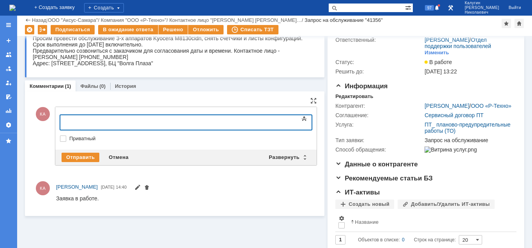
click at [79, 121] on div at bounding box center [123, 121] width 111 height 6
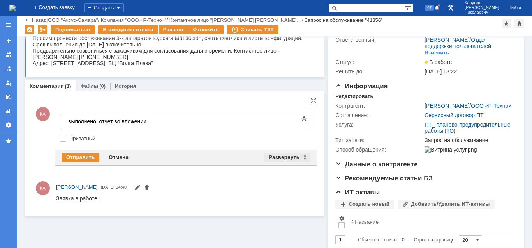
click at [286, 159] on div "Развернуть" at bounding box center [287, 156] width 46 height 9
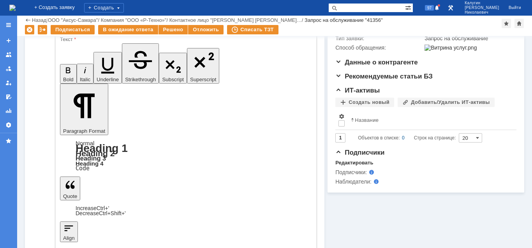
scroll to position [140, 0]
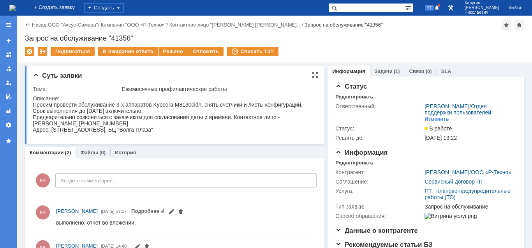
scroll to position [0, 0]
click at [170, 53] on div "Решено" at bounding box center [174, 51] width 30 height 9
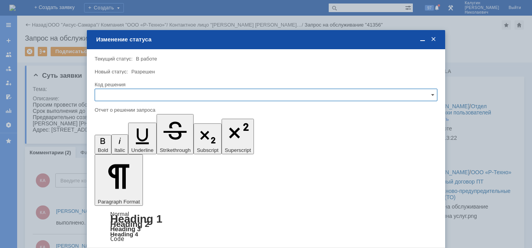
drag, startPoint x: 134, startPoint y: 91, endPoint x: 134, endPoint y: 99, distance: 8.2
click at [134, 92] on input "text" at bounding box center [266, 94] width 343 height 12
click at [123, 149] on span "Решено" at bounding box center [266, 148] width 333 height 6
type input "Решено"
